Goal: Task Accomplishment & Management: Manage account settings

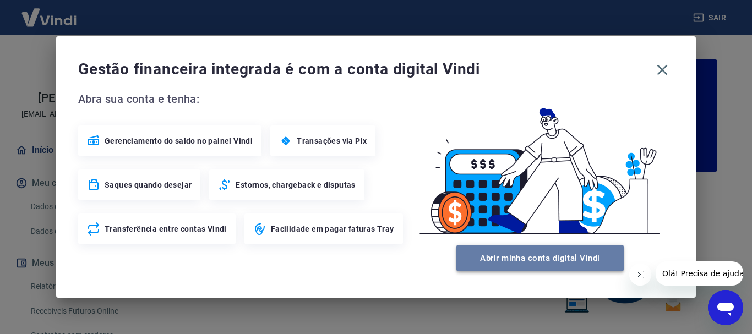
click at [580, 257] on button "Abrir minha conta digital Vindi" at bounding box center [540, 258] width 167 height 26
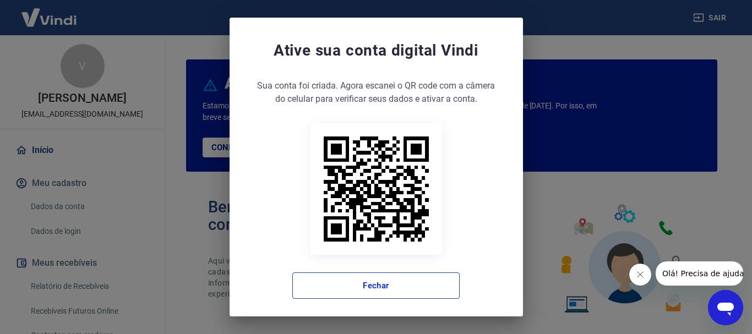
click at [399, 286] on button "Fechar" at bounding box center [375, 286] width 167 height 26
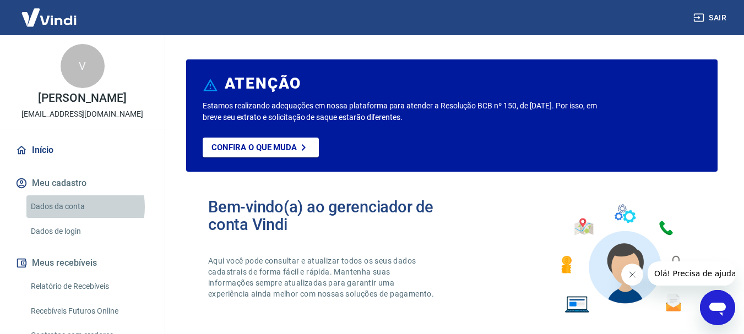
click at [69, 207] on link "Dados da conta" at bounding box center [88, 207] width 125 height 23
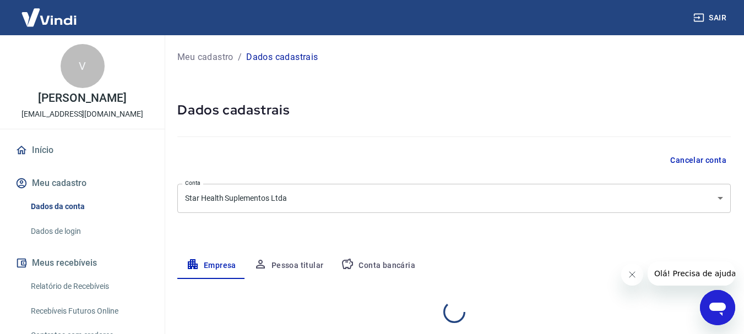
select select "SP"
select select "business"
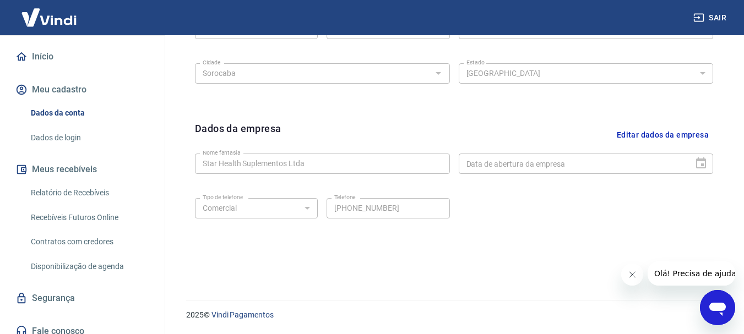
scroll to position [103, 0]
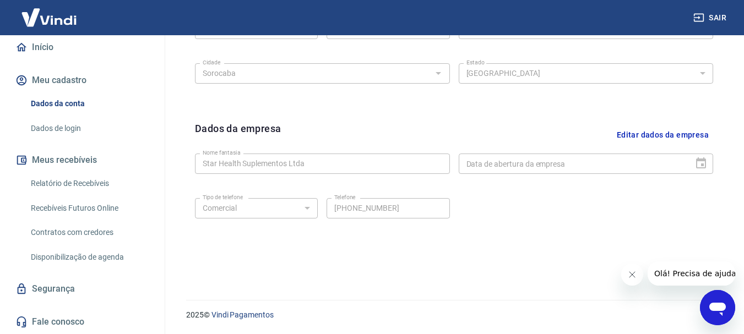
click at [91, 186] on link "Relatório de Recebíveis" at bounding box center [88, 183] width 125 height 23
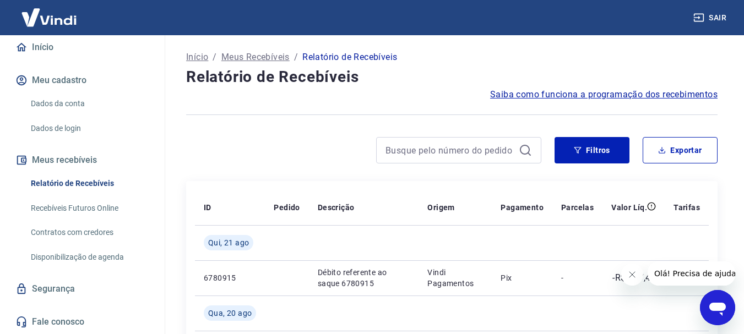
click at [628, 278] on icon "Fechar mensagem da empresa" at bounding box center [631, 274] width 9 height 9
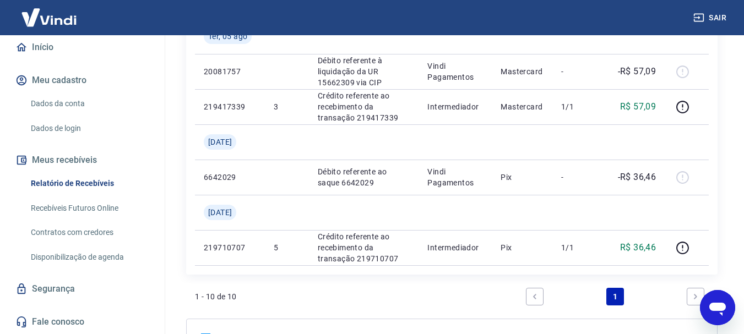
scroll to position [527, 0]
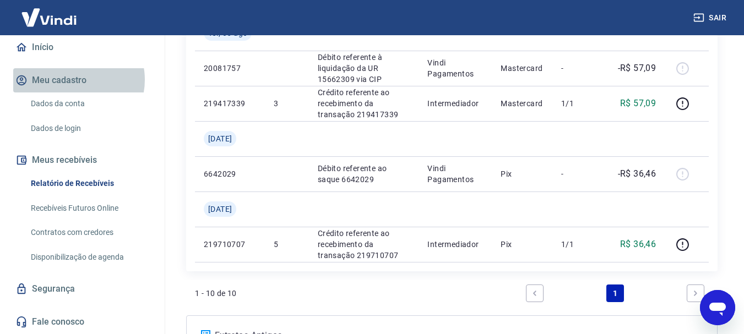
click at [73, 80] on button "Meu cadastro" at bounding box center [82, 80] width 138 height 24
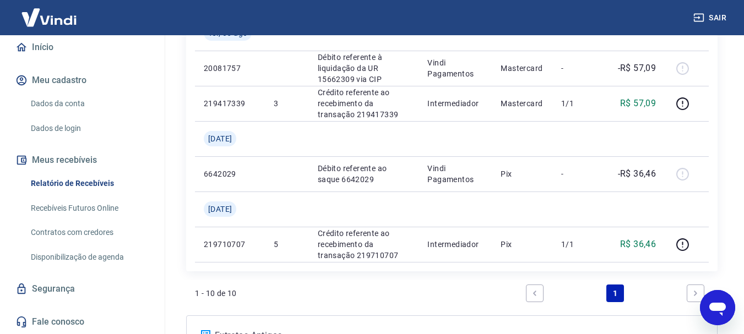
drag, startPoint x: 73, startPoint y: 80, endPoint x: 69, endPoint y: 126, distance: 45.9
click at [69, 126] on div "Início Meu cadastro Dados da conta Dados de login Meus recebíveis Relatório de …" at bounding box center [82, 184] width 165 height 299
click at [69, 126] on link "Dados de login" at bounding box center [88, 128] width 125 height 23
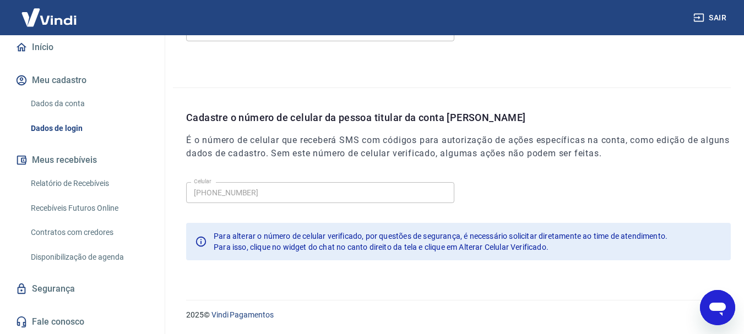
scroll to position [371, 0]
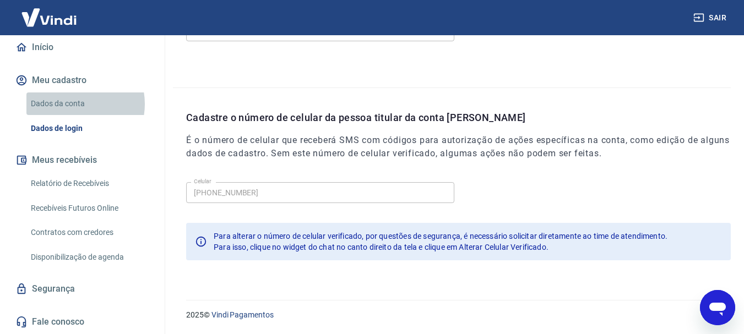
click at [73, 104] on link "Dados da conta" at bounding box center [88, 104] width 125 height 23
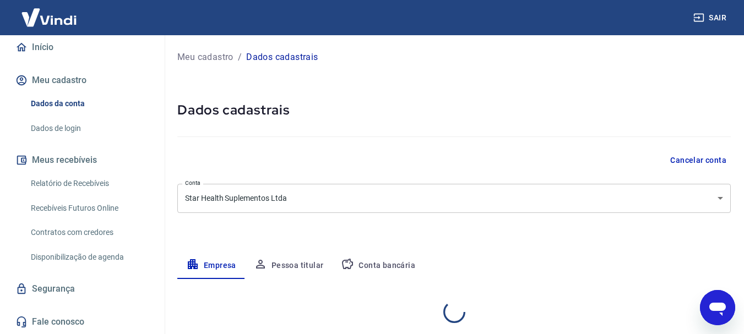
select select "SP"
select select "business"
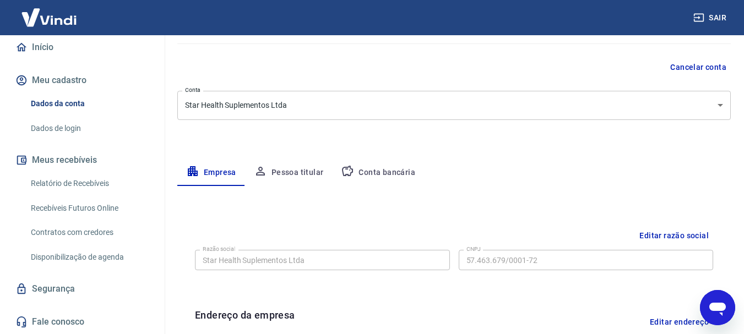
scroll to position [104, 0]
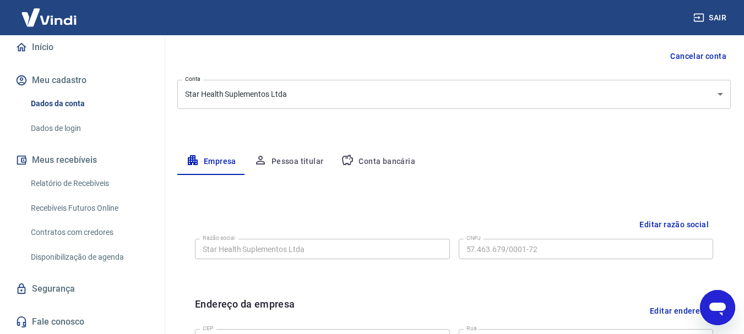
click at [370, 164] on button "Conta bancária" at bounding box center [378, 162] width 92 height 26
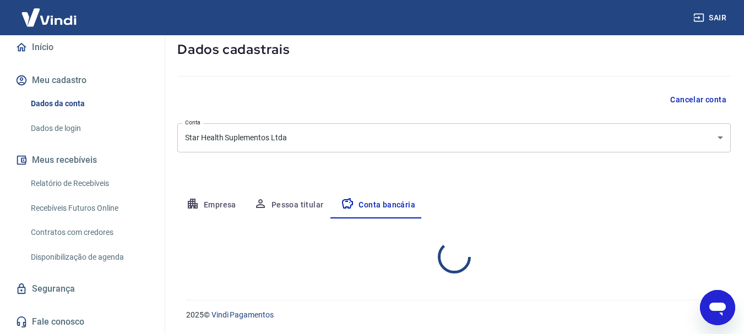
select select "1"
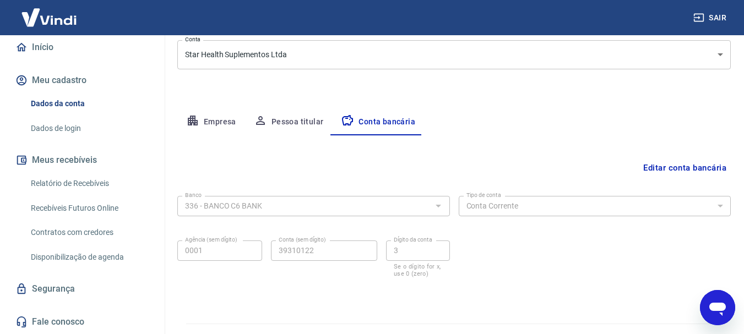
scroll to position [140, 0]
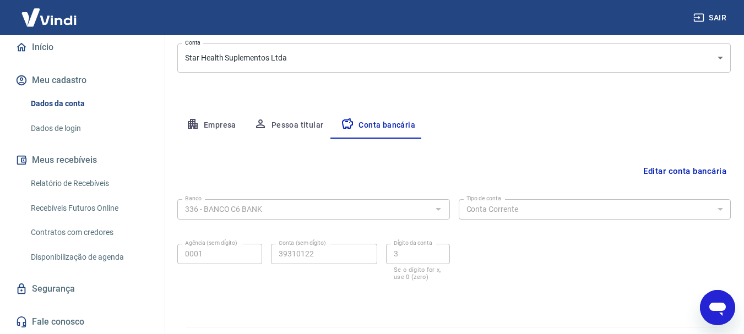
click at [300, 126] on button "Pessoa titular" at bounding box center [289, 125] width 88 height 26
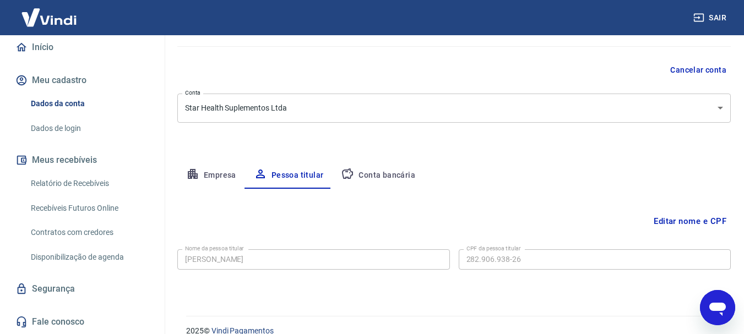
scroll to position [106, 0]
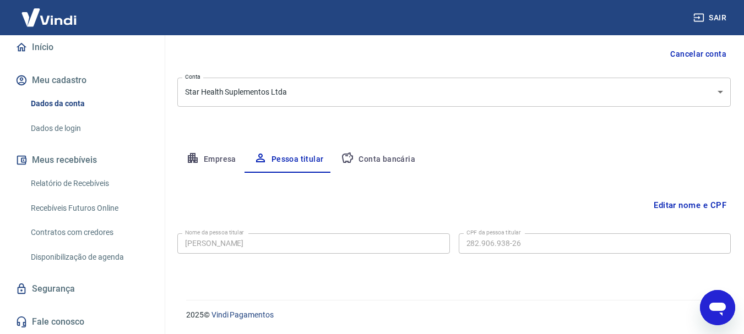
click at [384, 159] on button "Conta bancária" at bounding box center [378, 160] width 92 height 26
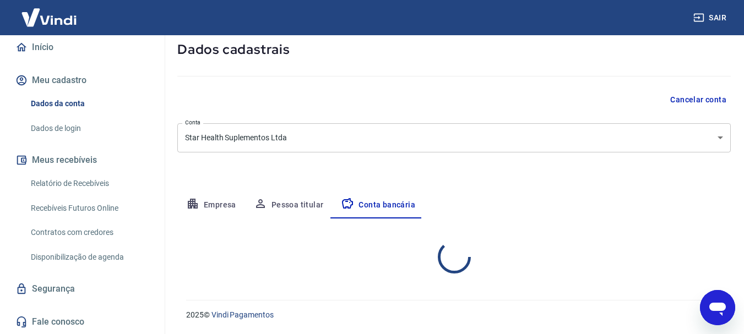
select select "1"
